Goal: Transaction & Acquisition: Purchase product/service

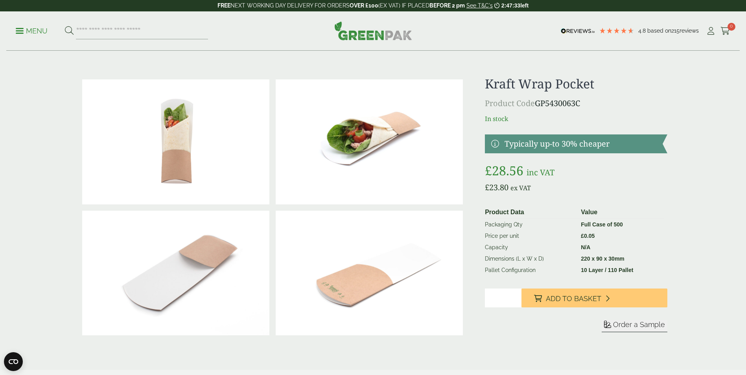
drag, startPoint x: 498, startPoint y: 297, endPoint x: 484, endPoint y: 297, distance: 14.6
click at [484, 297] on div "£" at bounding box center [373, 213] width 598 height 275
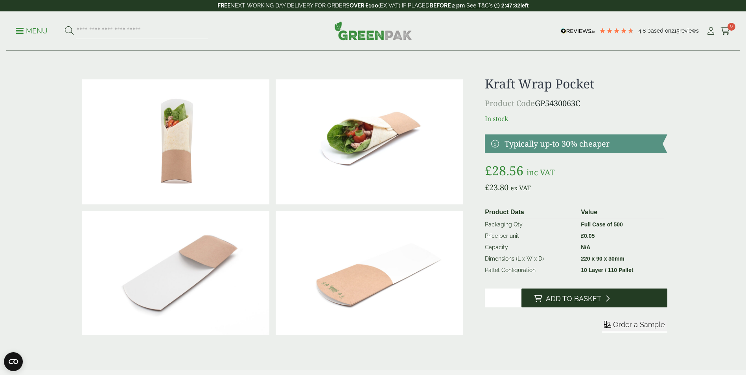
type input "*"
click at [584, 297] on span "Add to Basket" at bounding box center [573, 299] width 55 height 9
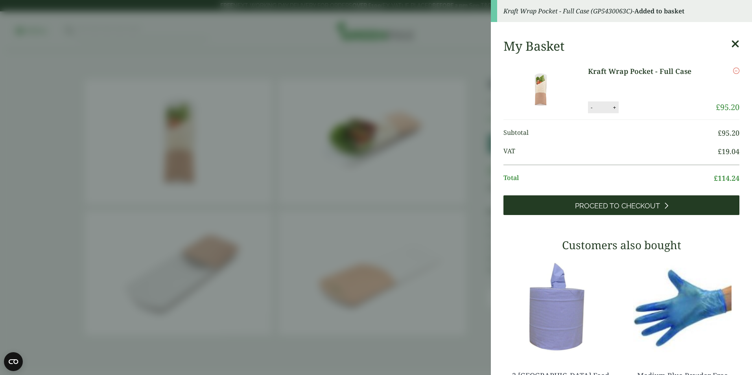
click at [616, 202] on span "Proceed to Checkout" at bounding box center [617, 206] width 85 height 9
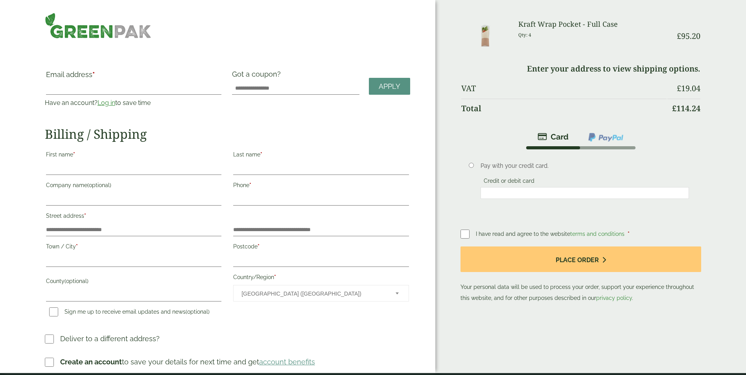
click at [103, 102] on link "Log in" at bounding box center [107, 102] width 18 height 7
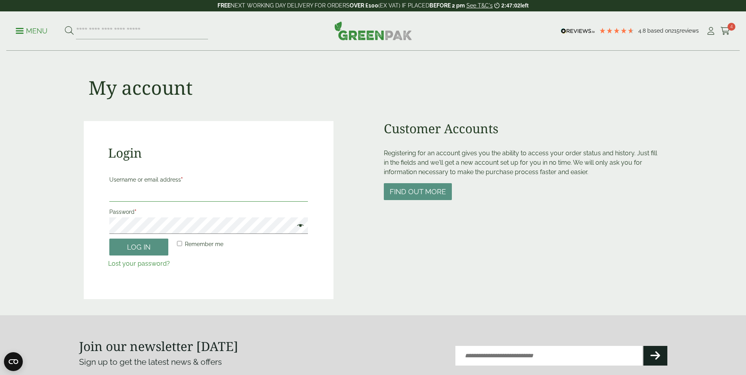
click at [138, 185] on input "Username or email address *" at bounding box center [208, 193] width 199 height 17
type input "**********"
click at [109, 239] on button "Log in" at bounding box center [138, 247] width 59 height 17
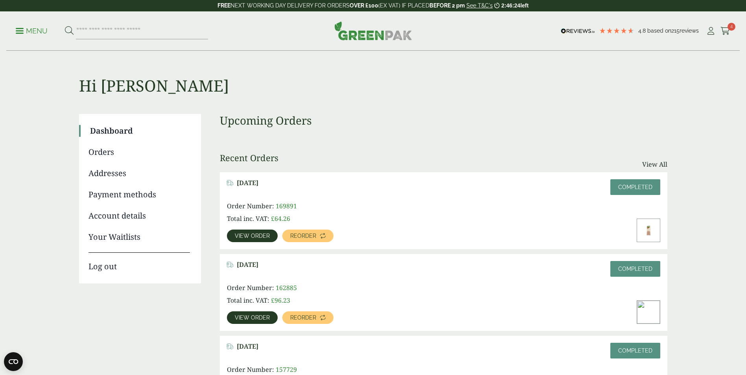
click at [263, 238] on span "View order" at bounding box center [252, 236] width 35 height 6
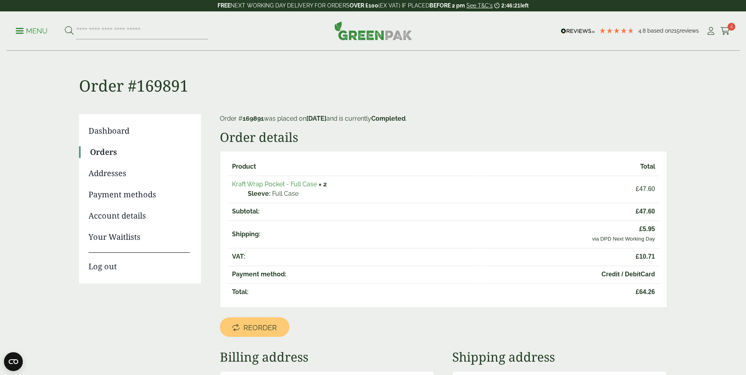
click at [731, 32] on div "Menu 4.8 Based on 215 reviews My Account" at bounding box center [373, 30] width 734 height 39
click at [730, 32] on icon at bounding box center [726, 31] width 10 height 8
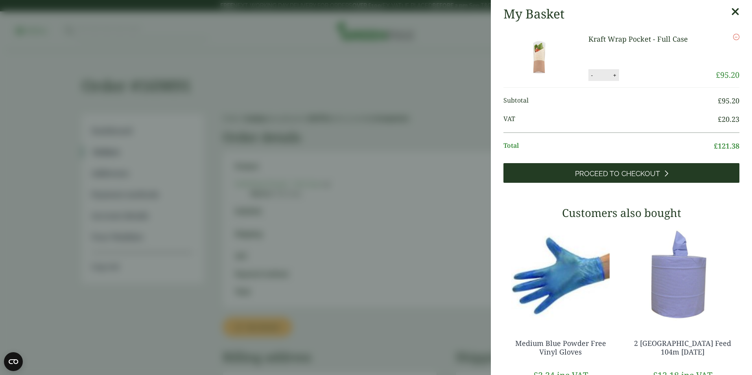
click at [616, 172] on span "Proceed to Checkout" at bounding box center [617, 174] width 85 height 9
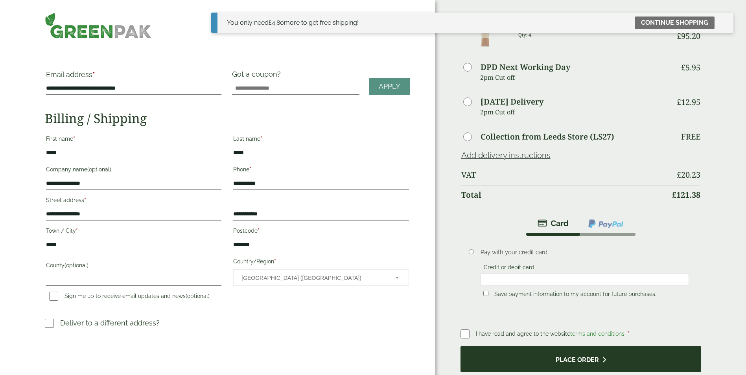
click at [557, 361] on button "Place order" at bounding box center [581, 360] width 241 height 26
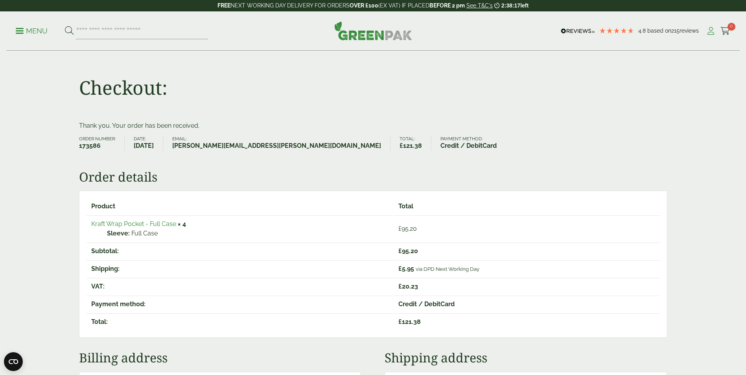
click at [711, 32] on icon at bounding box center [711, 31] width 10 height 8
click at [710, 33] on icon at bounding box center [711, 31] width 10 height 8
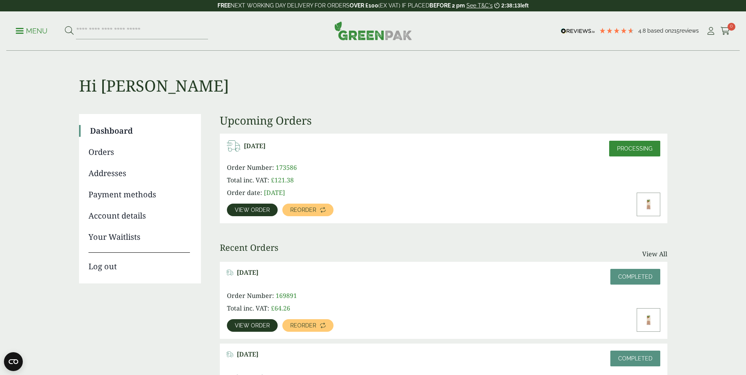
click at [110, 264] on link "Log out" at bounding box center [139, 263] width 101 height 20
